Goal: Find specific page/section: Find specific page/section

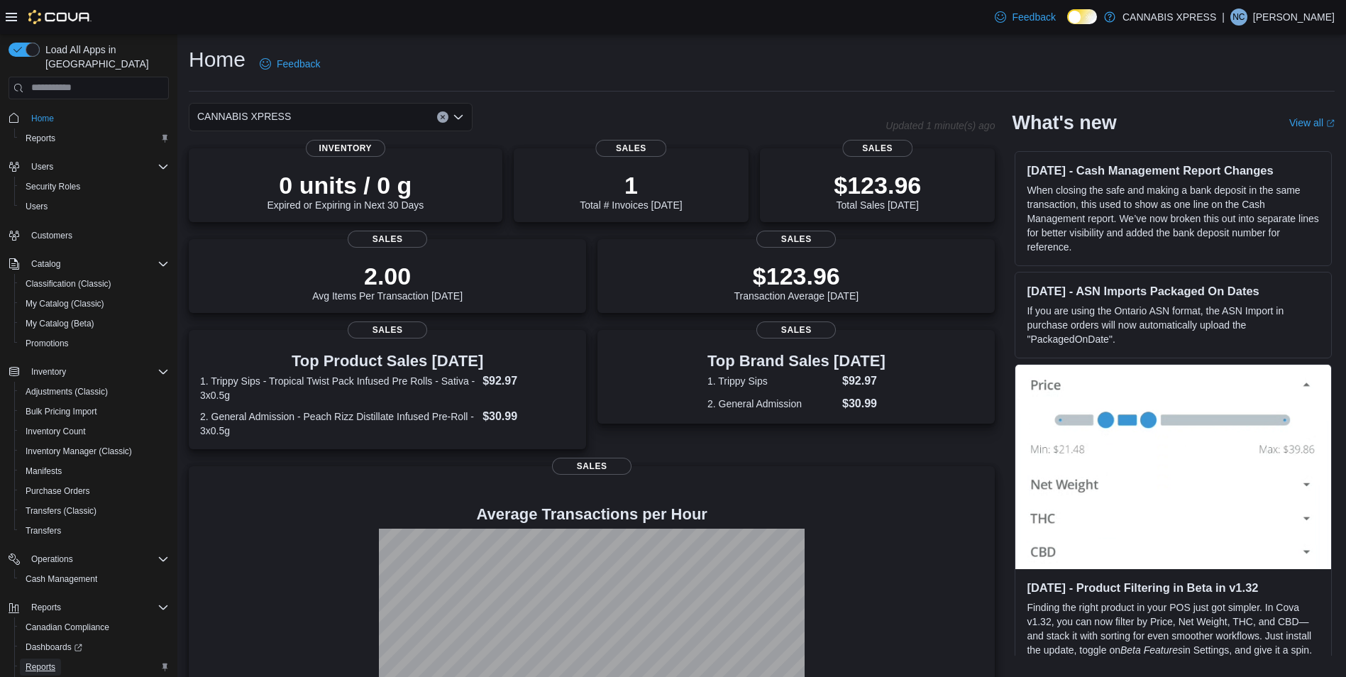
click at [47, 662] on span "Reports" at bounding box center [41, 667] width 30 height 11
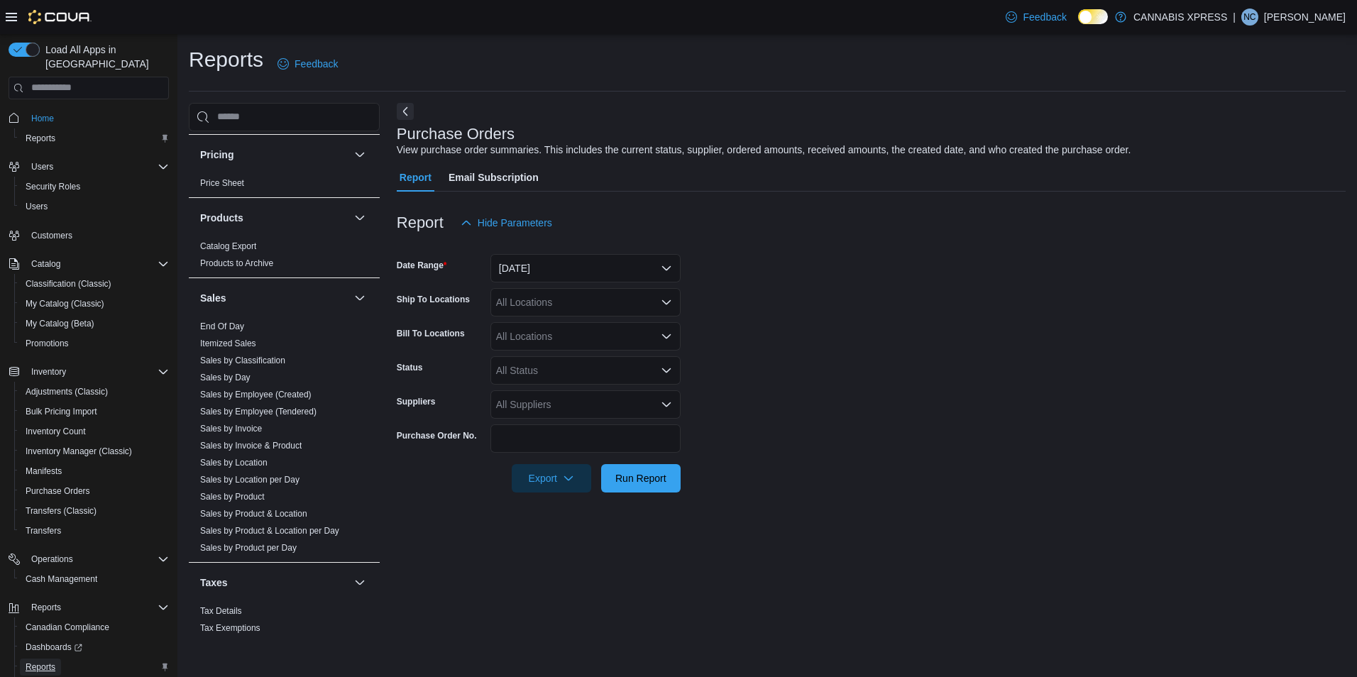
scroll to position [860, 0]
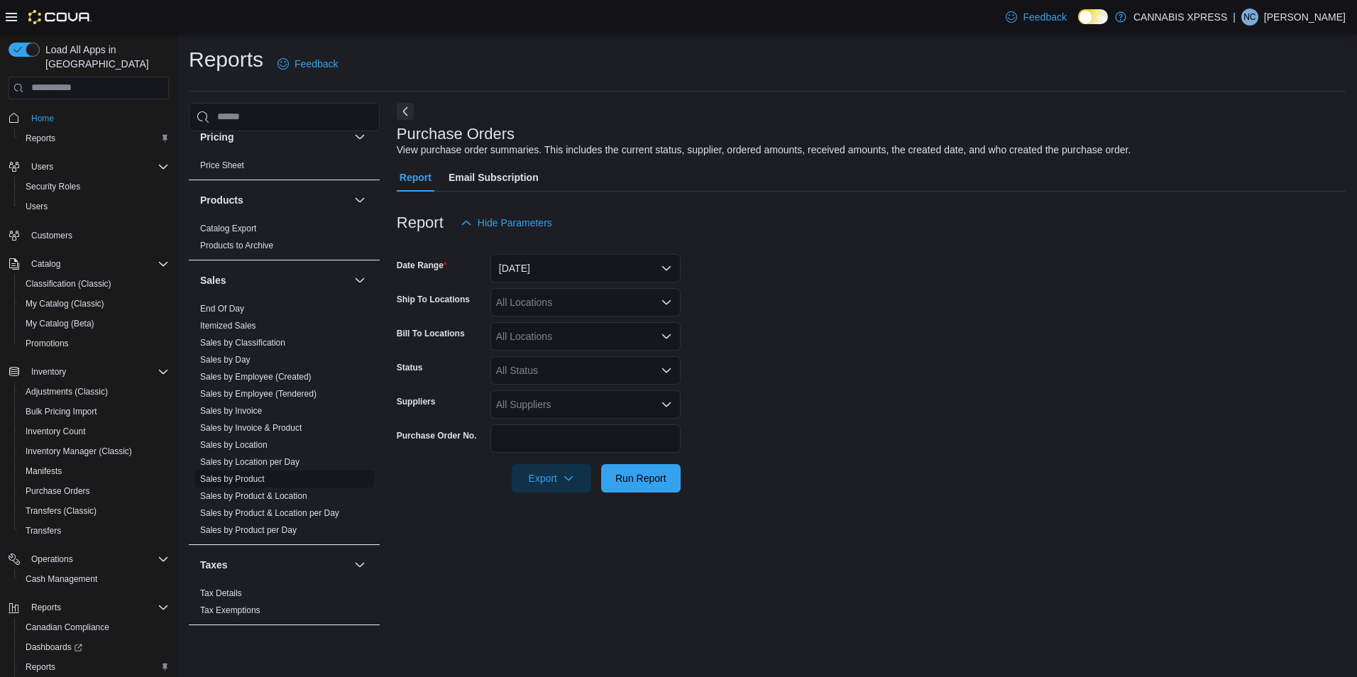
click at [245, 482] on link "Sales by Product" at bounding box center [232, 479] width 65 height 10
